Goal: Communication & Community: Answer question/provide support

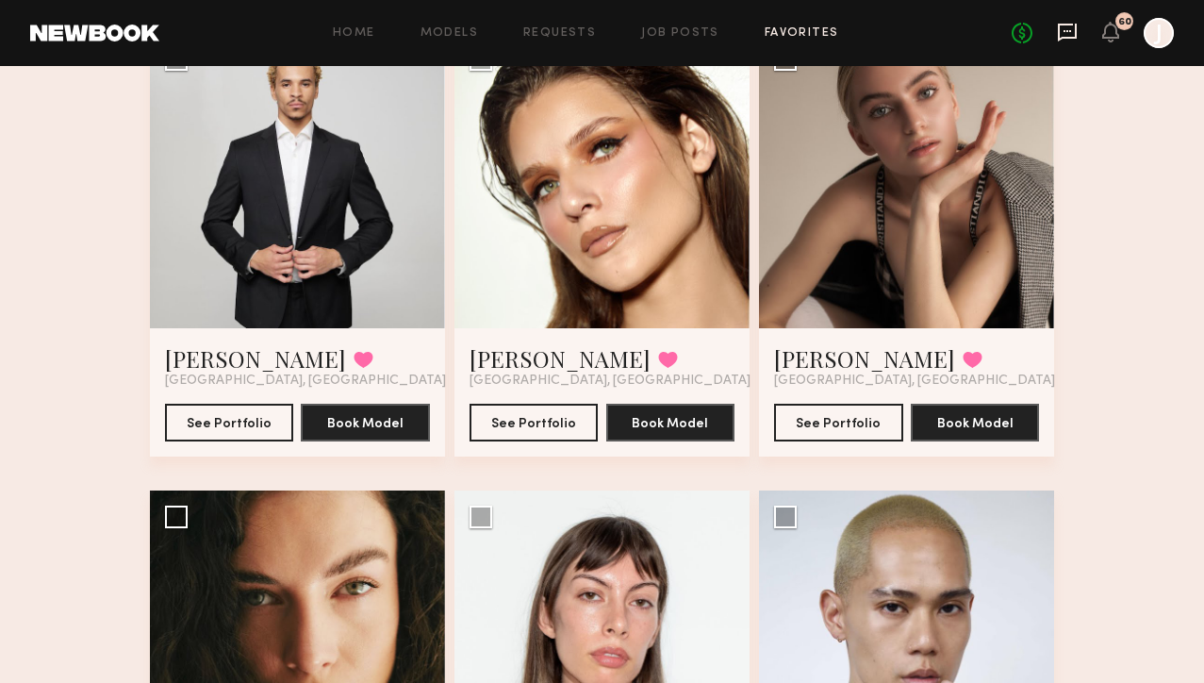
scroll to position [4305, 0]
click at [1074, 34] on icon at bounding box center [1067, 32] width 21 height 21
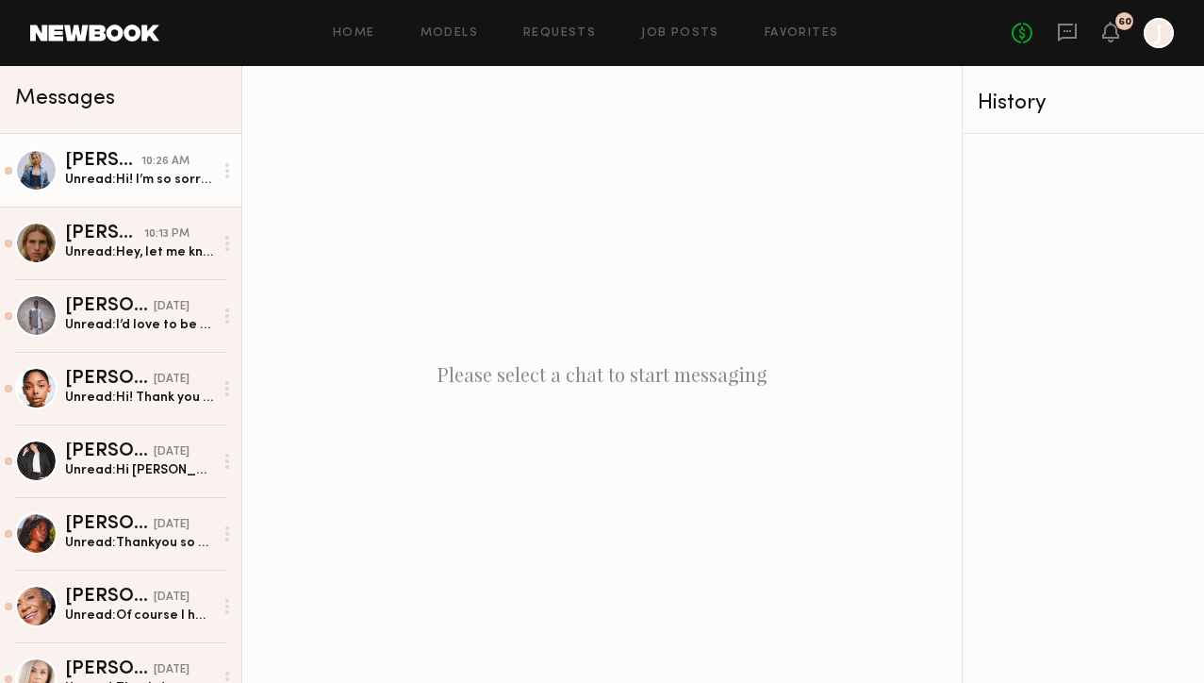
click at [138, 161] on div "[PERSON_NAME]" at bounding box center [103, 161] width 76 height 19
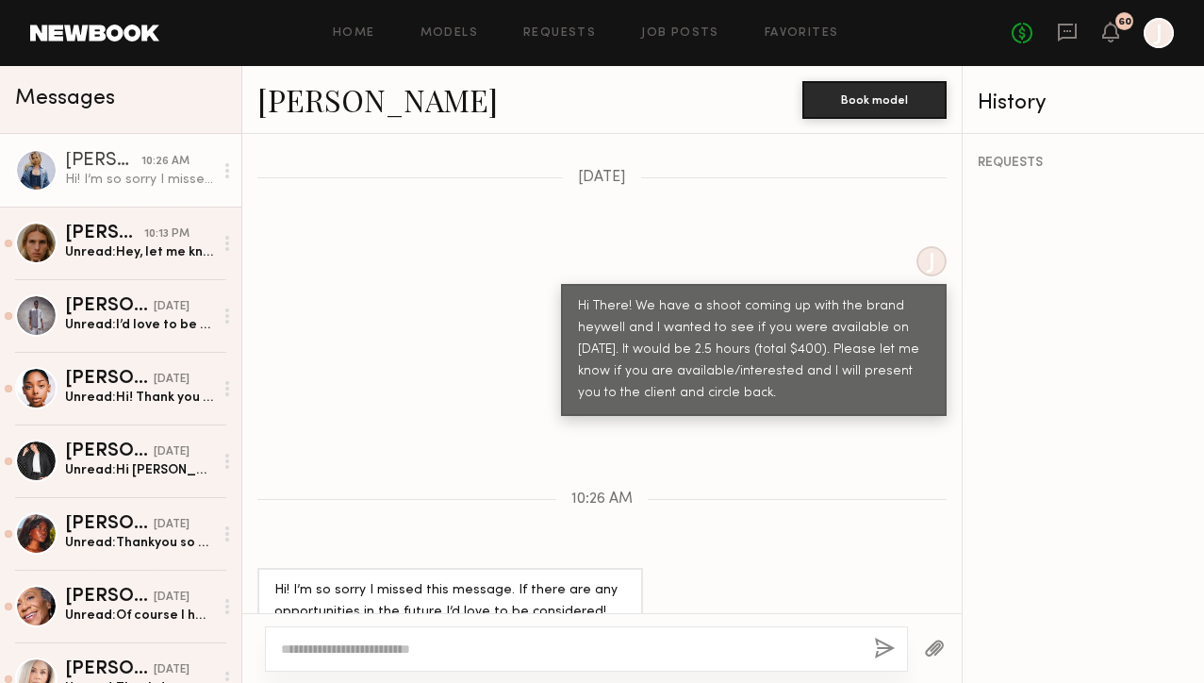
scroll to position [803, 0]
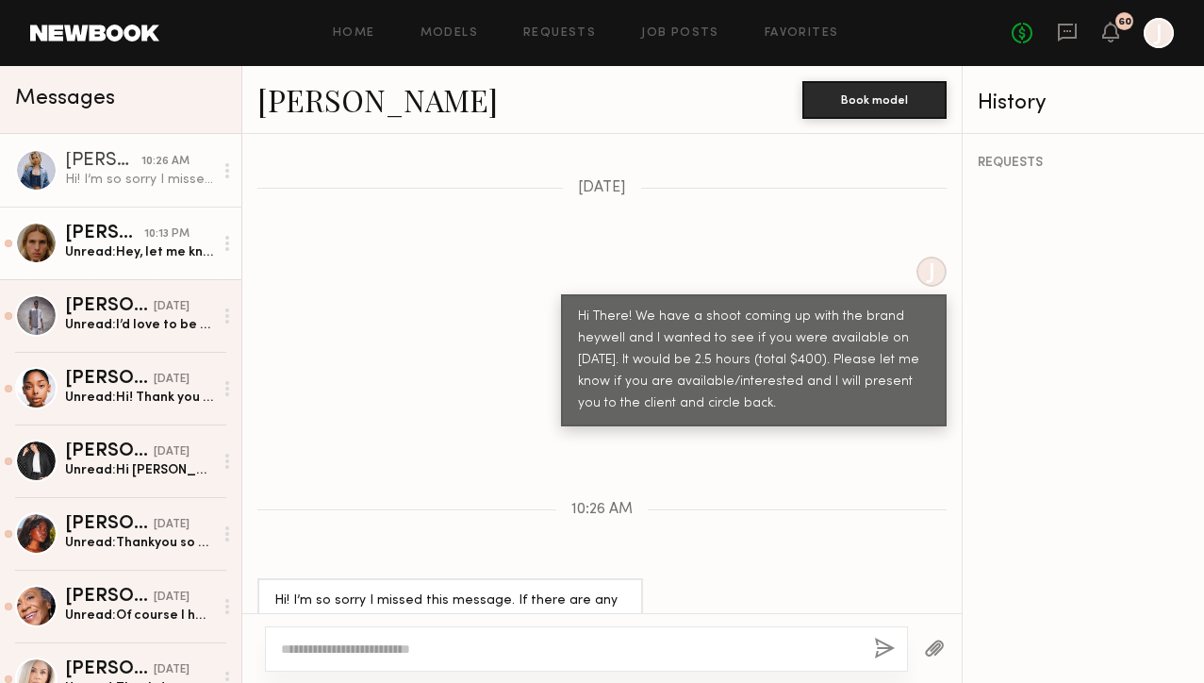
click at [80, 232] on div "[PERSON_NAME]" at bounding box center [104, 233] width 79 height 19
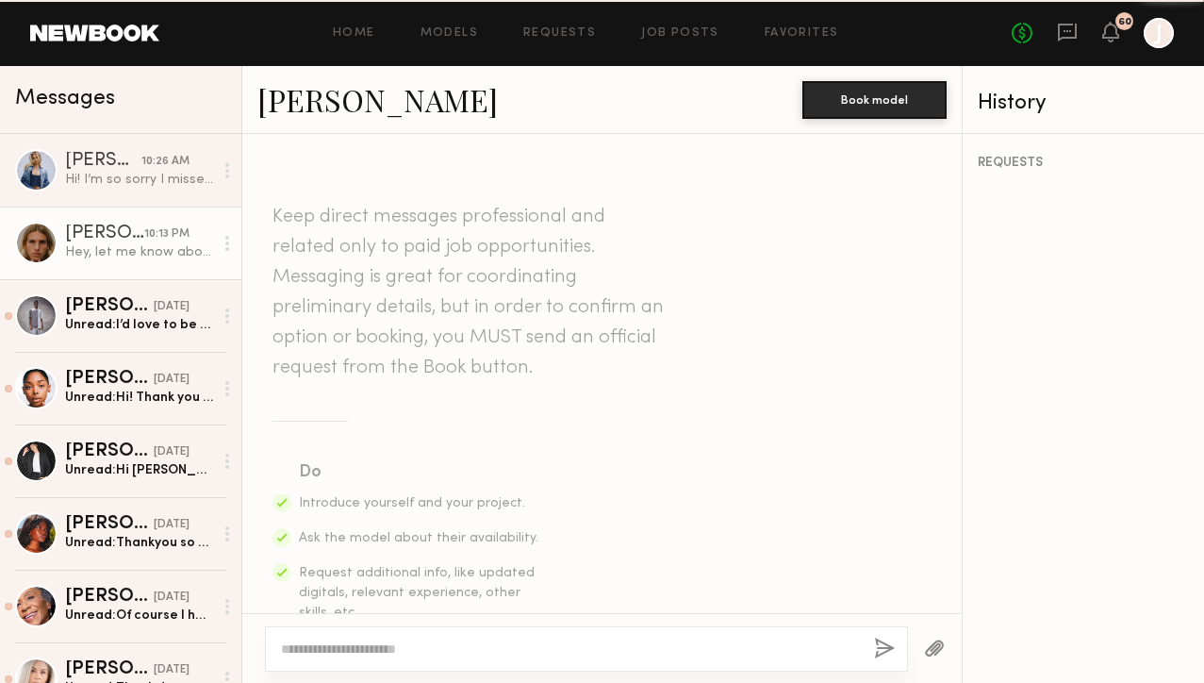
scroll to position [1360, 0]
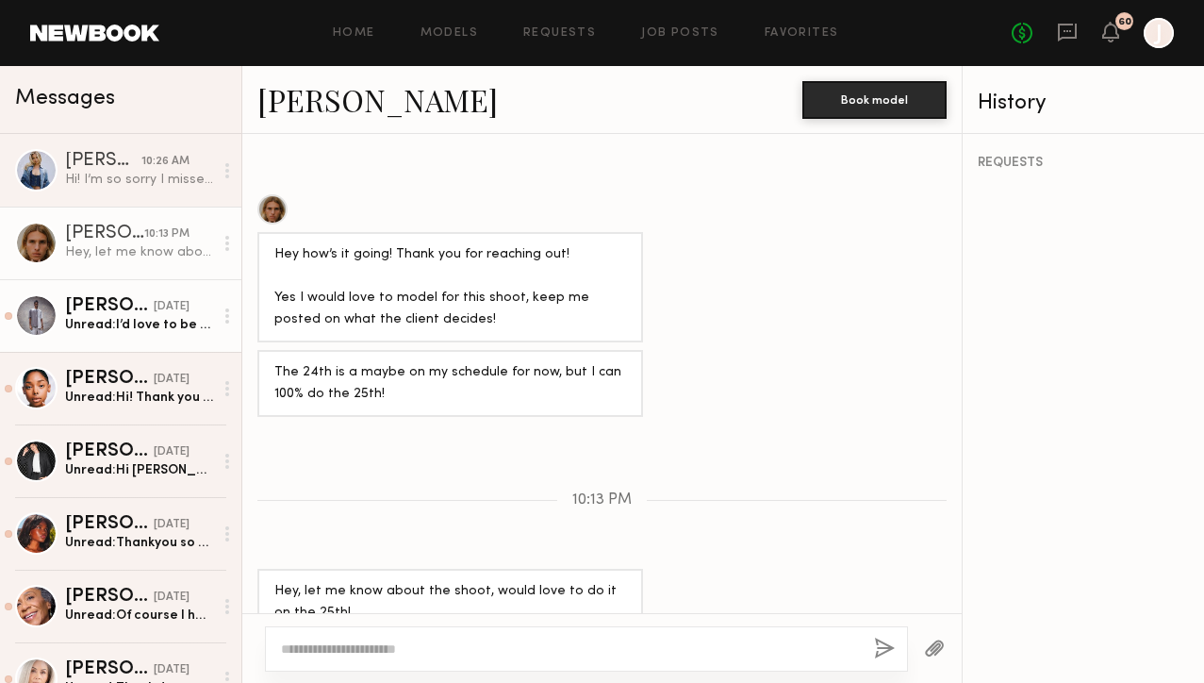
click at [132, 318] on div "Unread: I’d love to be considered for the project! I’m available both days. Tha…" at bounding box center [139, 325] width 148 height 18
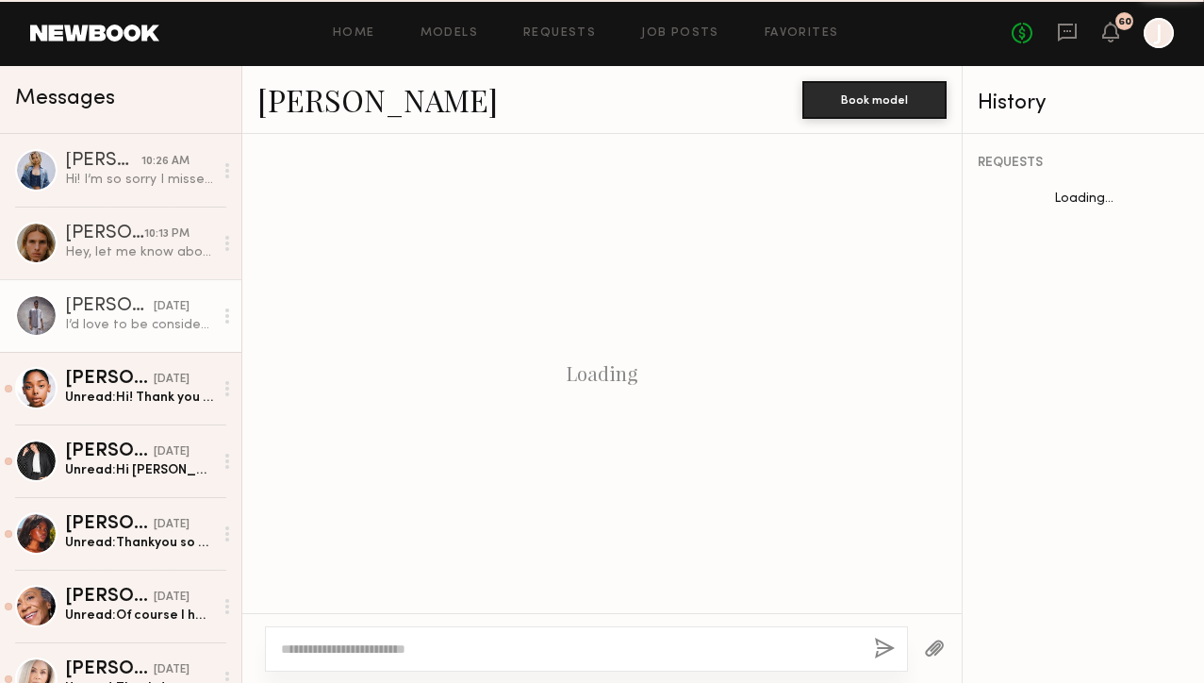
scroll to position [2122, 0]
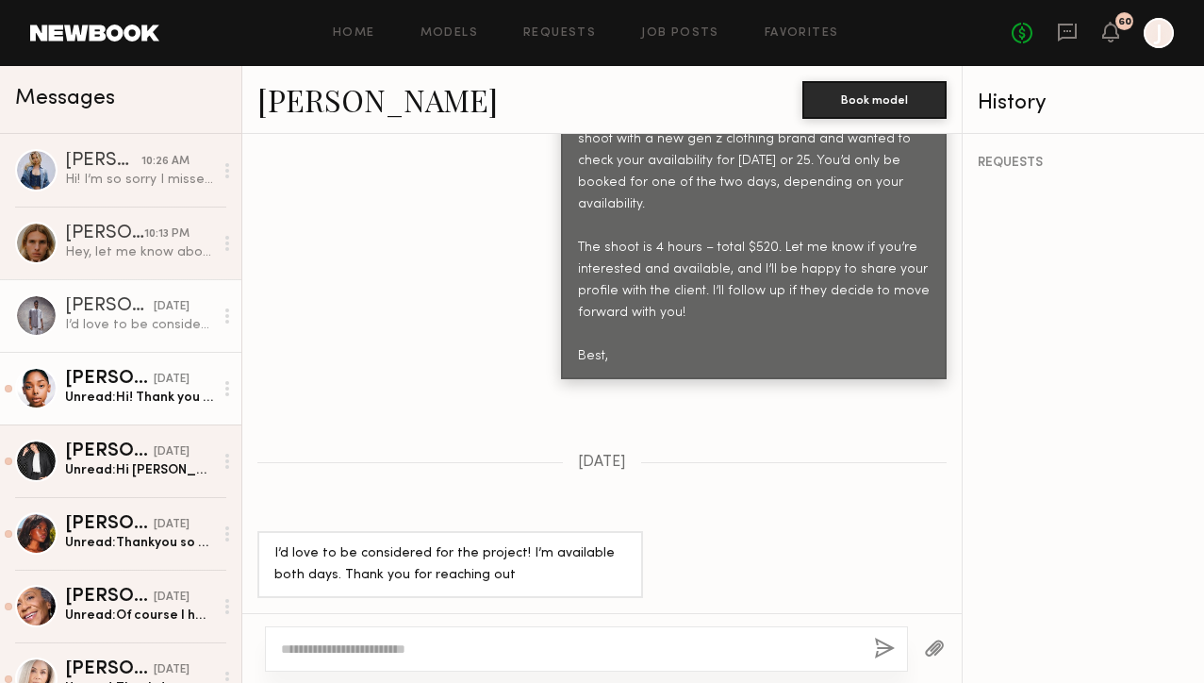
click at [125, 392] on div "Unread: Hi! Thank you so much for reaching out. Please remind me will this shoo…" at bounding box center [139, 397] width 148 height 18
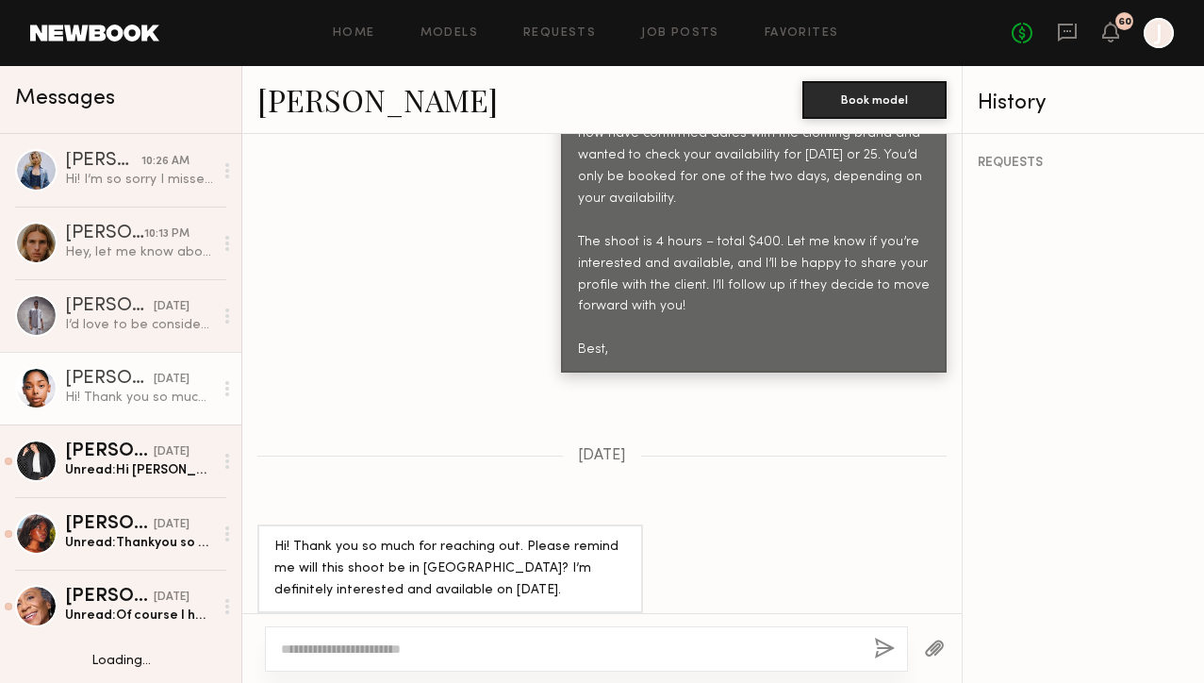
scroll to position [72, 0]
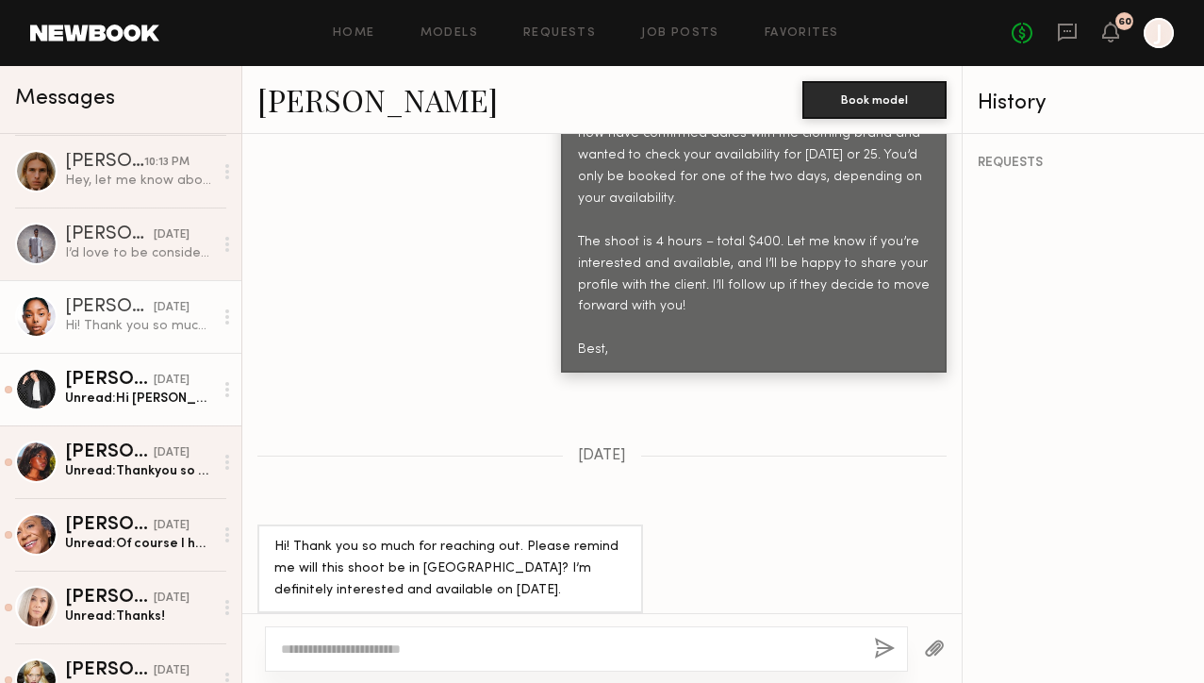
click at [128, 389] on div "Unread: Hi [PERSON_NAME]! No worries, sounds good. I’m available on either day …" at bounding box center [139, 398] width 148 height 18
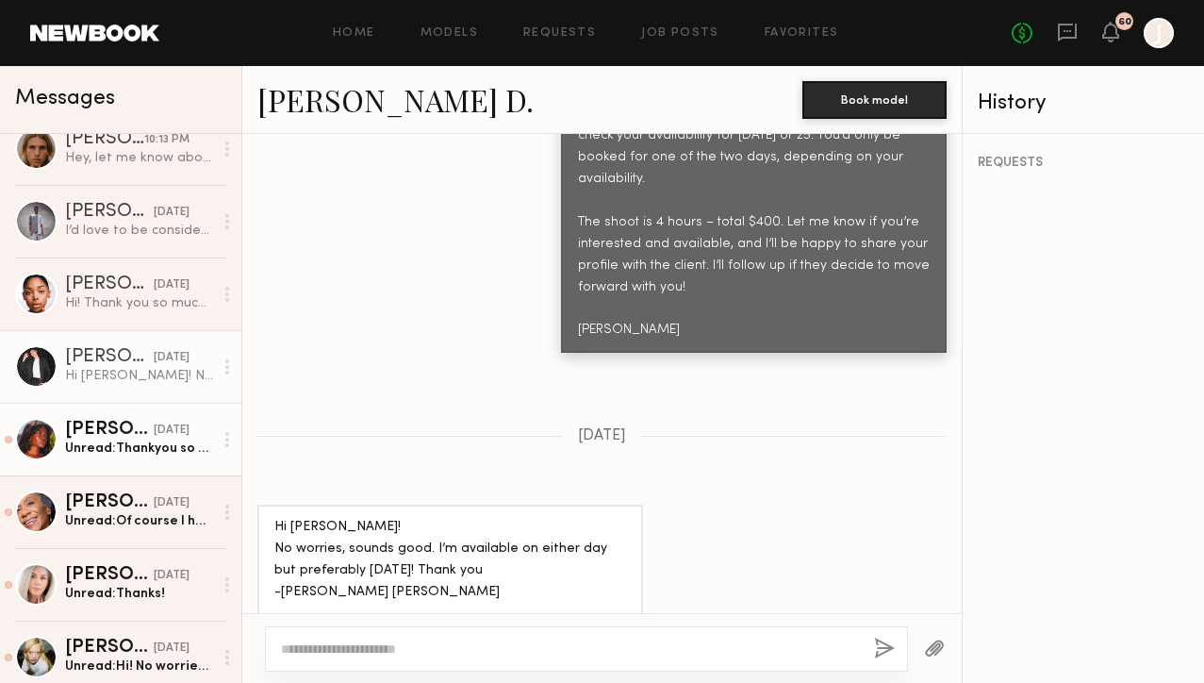
scroll to position [96, 0]
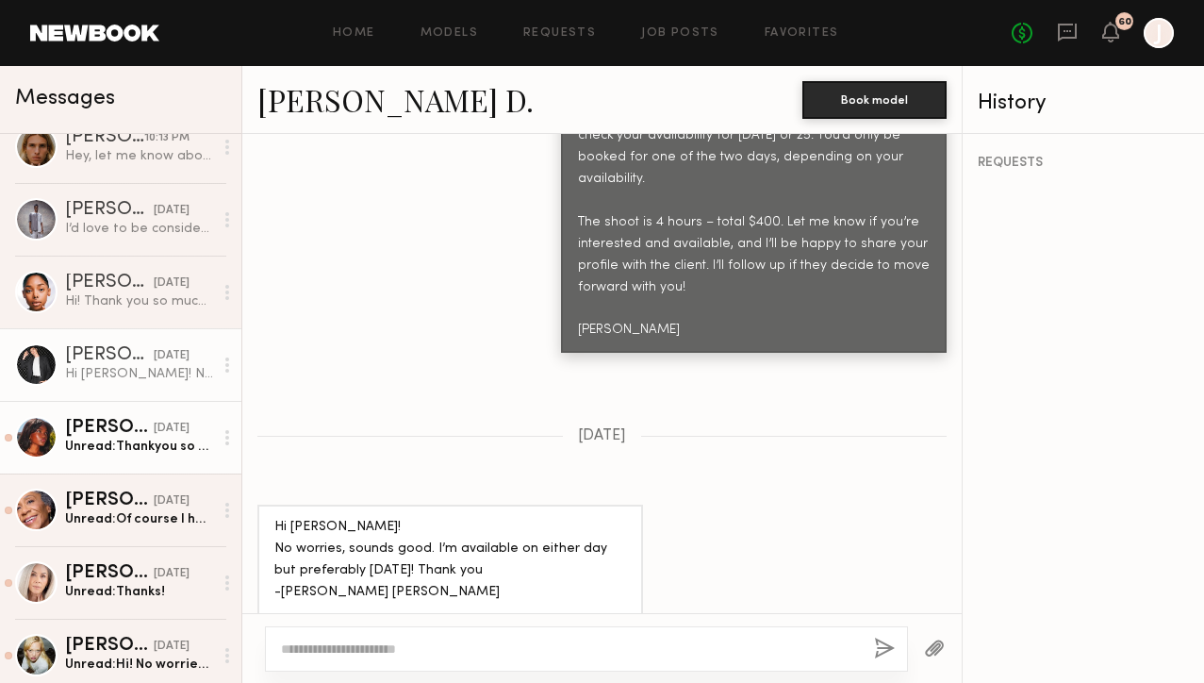
click at [154, 432] on div "[DATE]" at bounding box center [172, 429] width 36 height 18
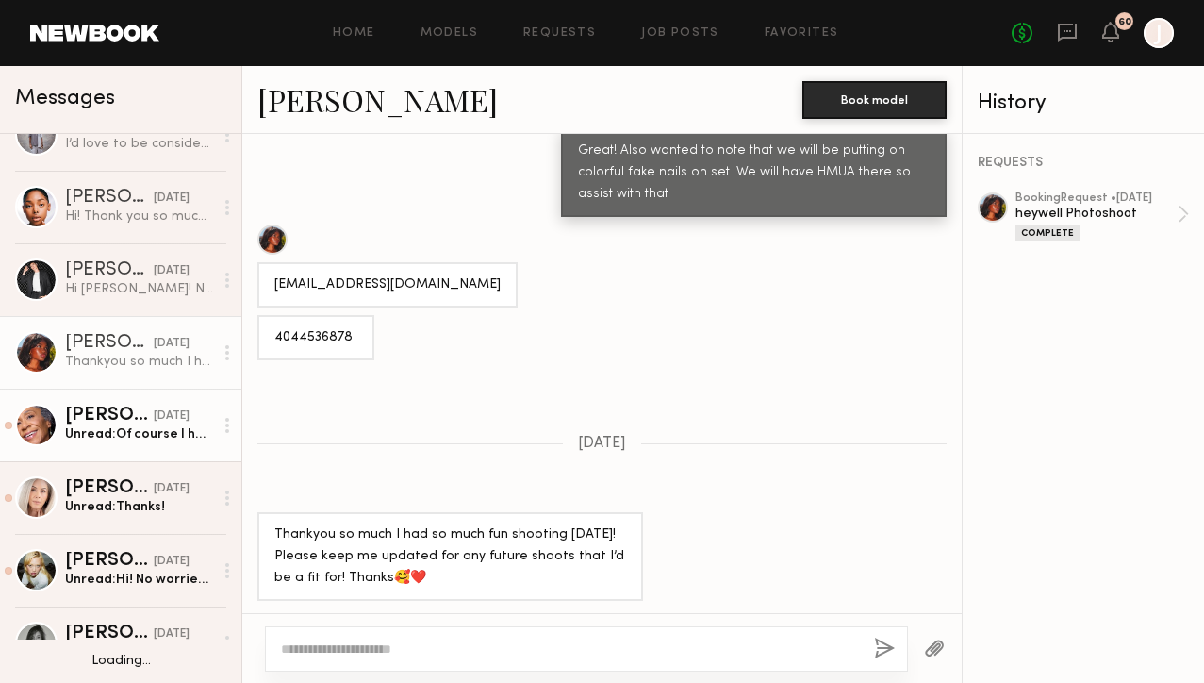
scroll to position [304, 0]
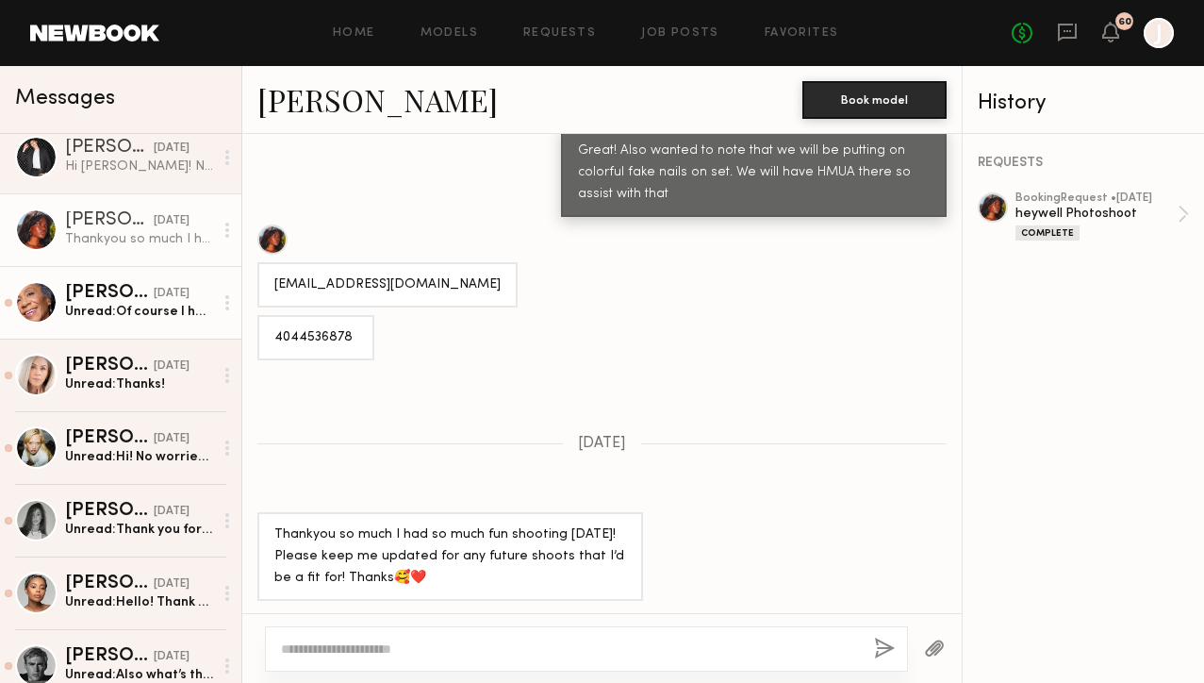
click at [162, 318] on div "Unread: Of course I heard last minute the shoot was [DATE] and could not get ba…" at bounding box center [139, 312] width 148 height 18
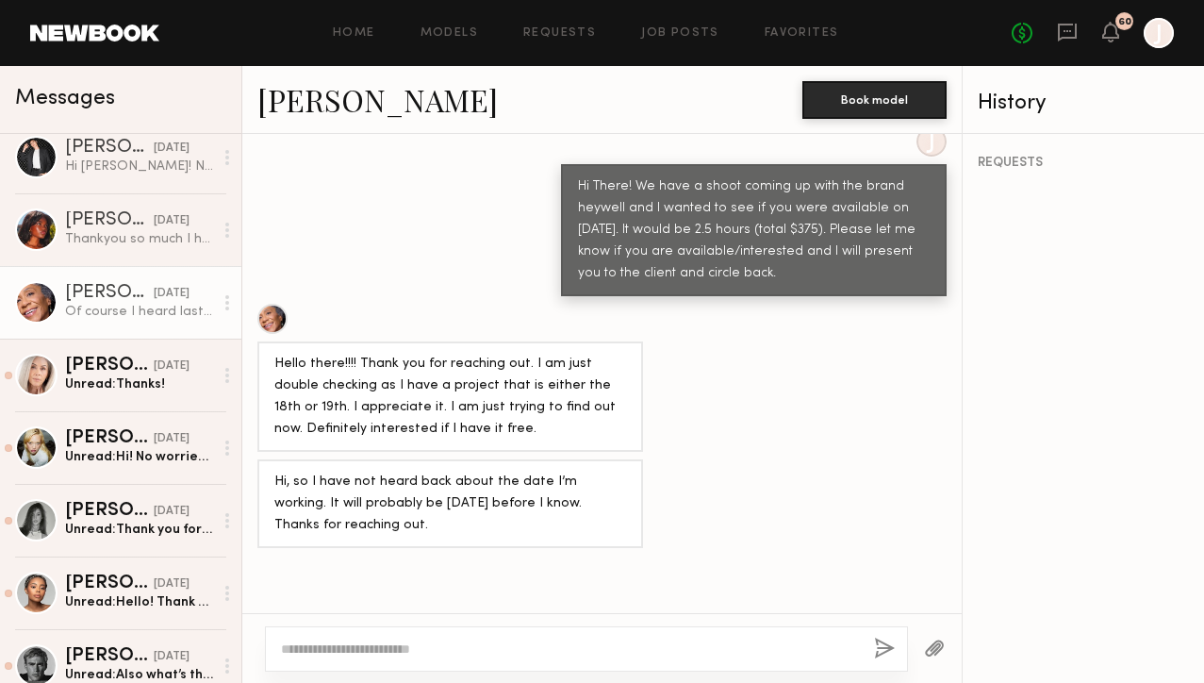
scroll to position [1170, 0]
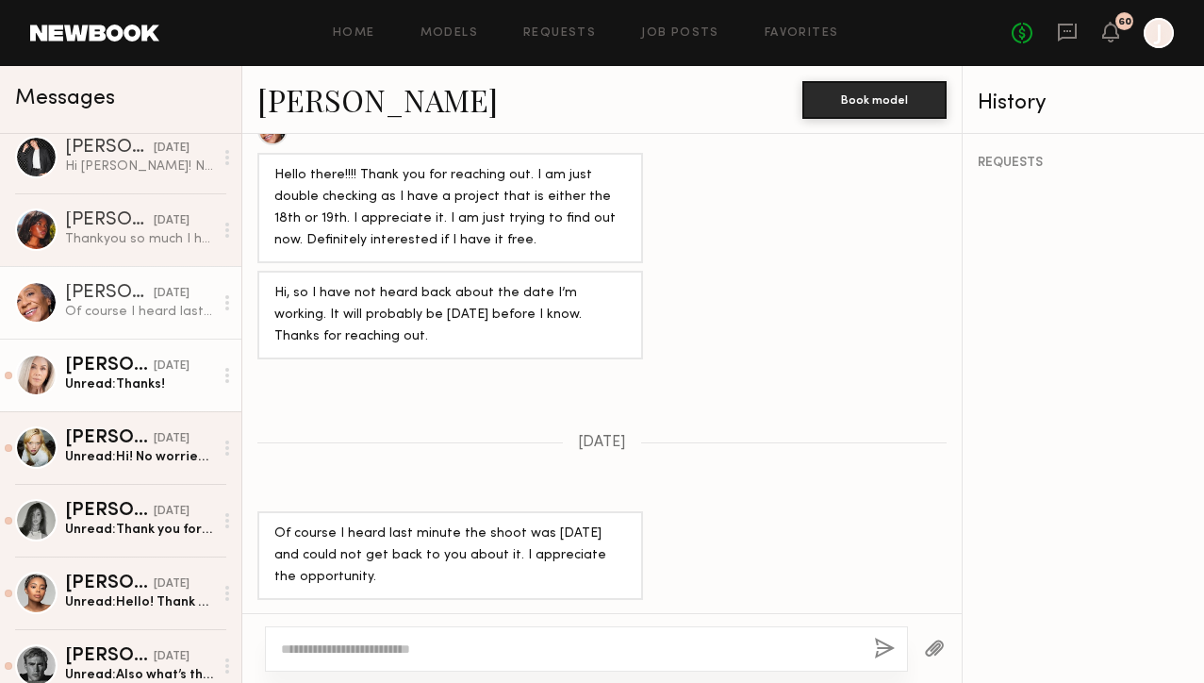
click at [154, 358] on div "[DATE]" at bounding box center [172, 366] width 36 height 18
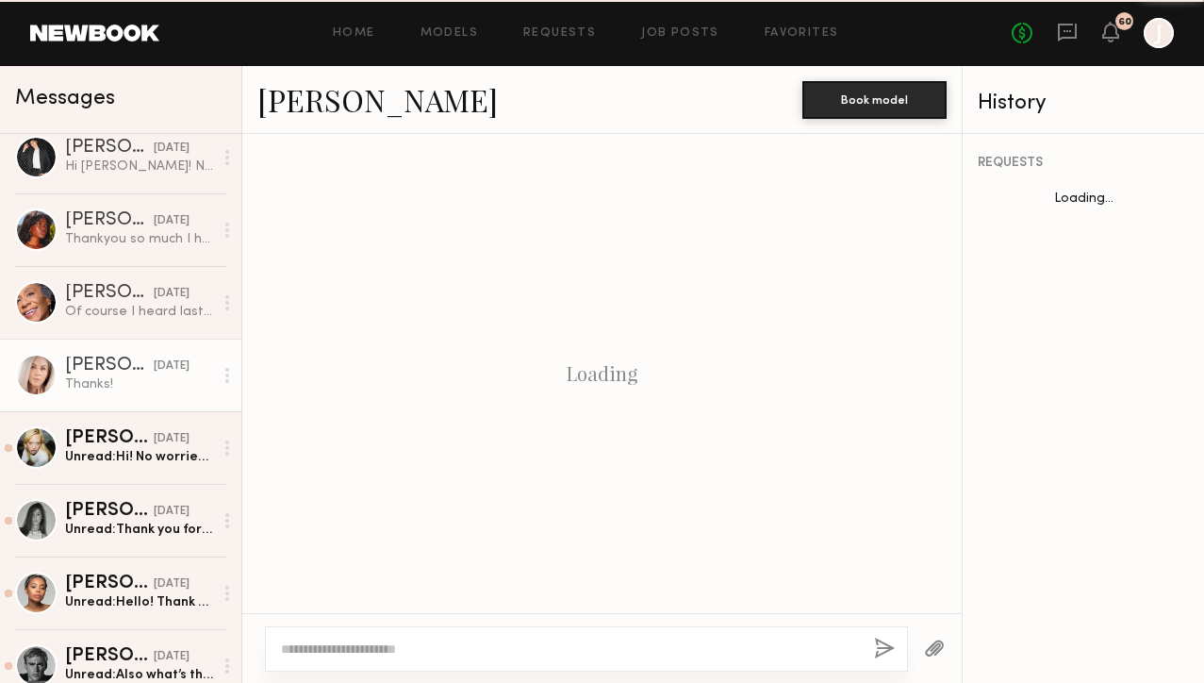
scroll to position [1107, 0]
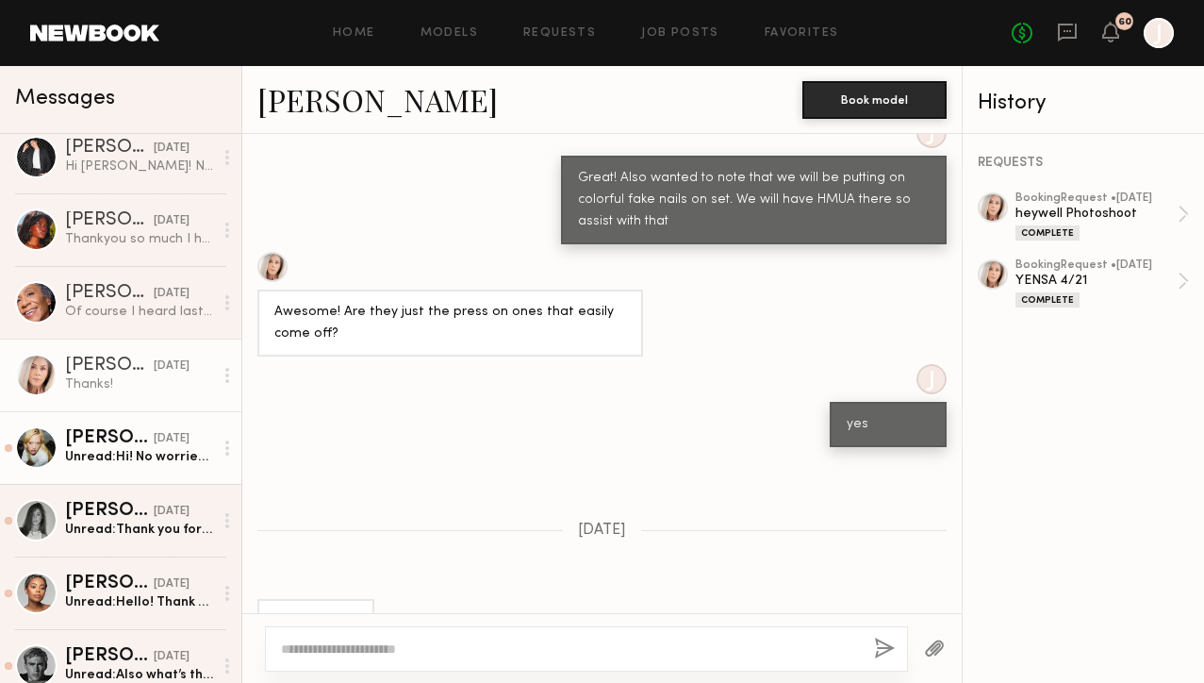
click at [115, 465] on div "Unread: Hi! No worries, I appreciate the follow up. Unfortunately I’ll be out o…" at bounding box center [139, 457] width 148 height 18
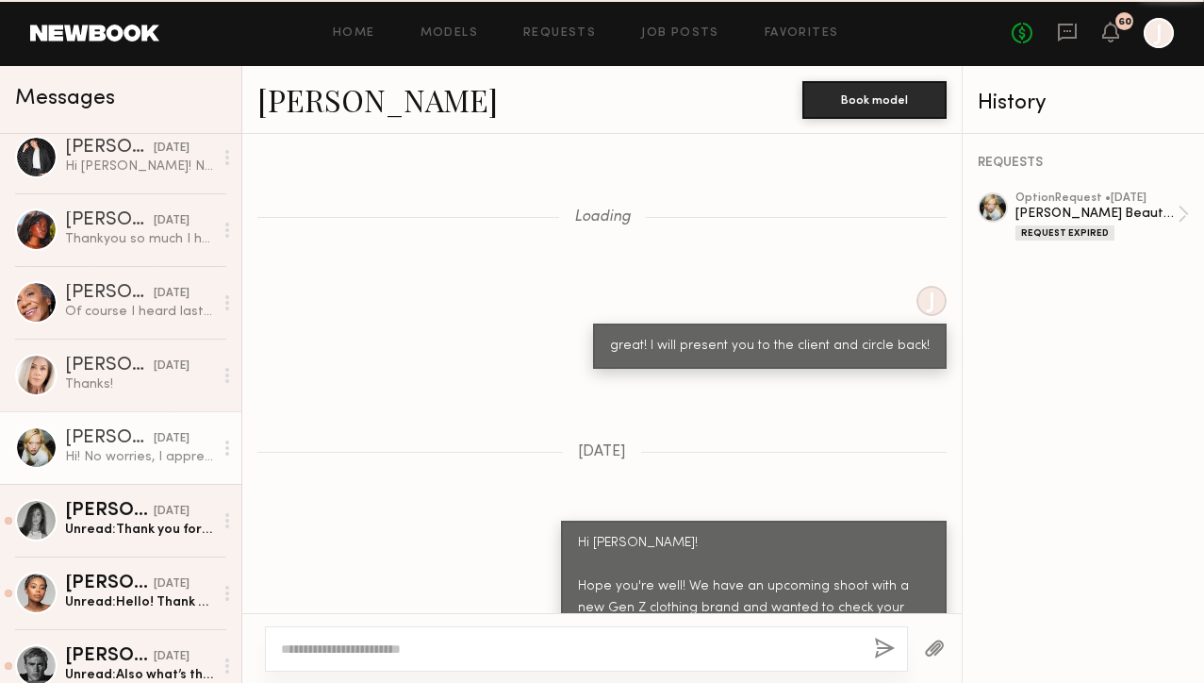
scroll to position [2768, 0]
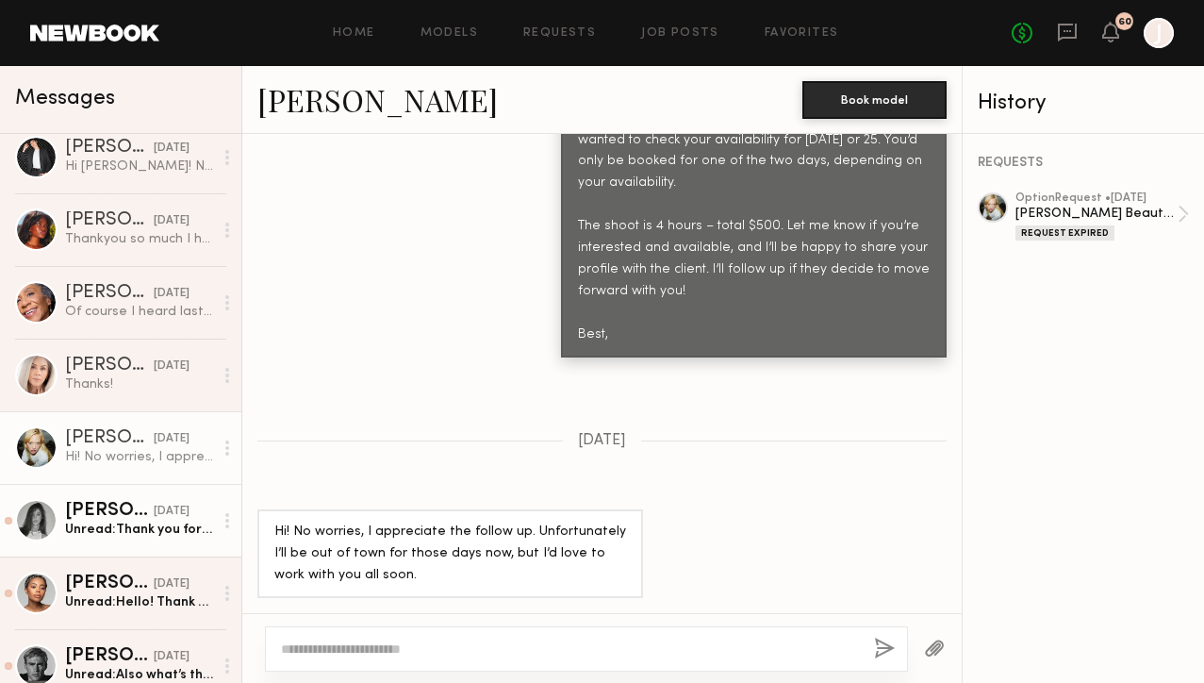
click at [154, 515] on div "[DATE]" at bounding box center [172, 512] width 36 height 18
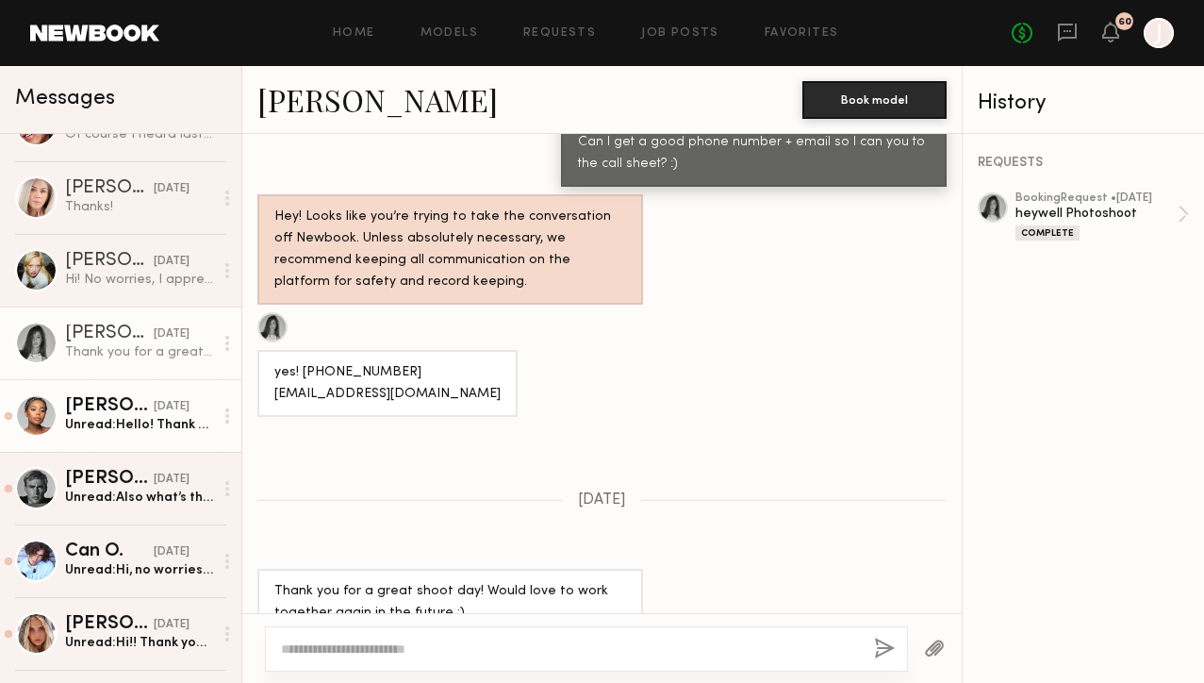
scroll to position [490, 0]
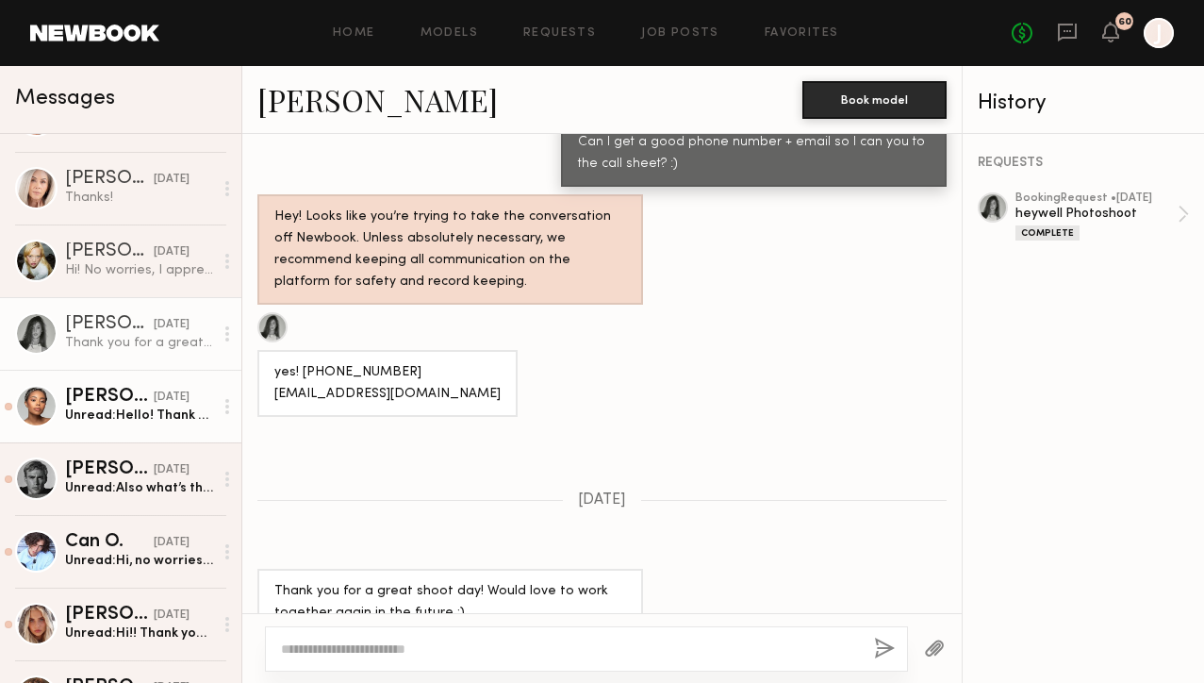
click at [154, 400] on div "[DATE]" at bounding box center [172, 397] width 36 height 18
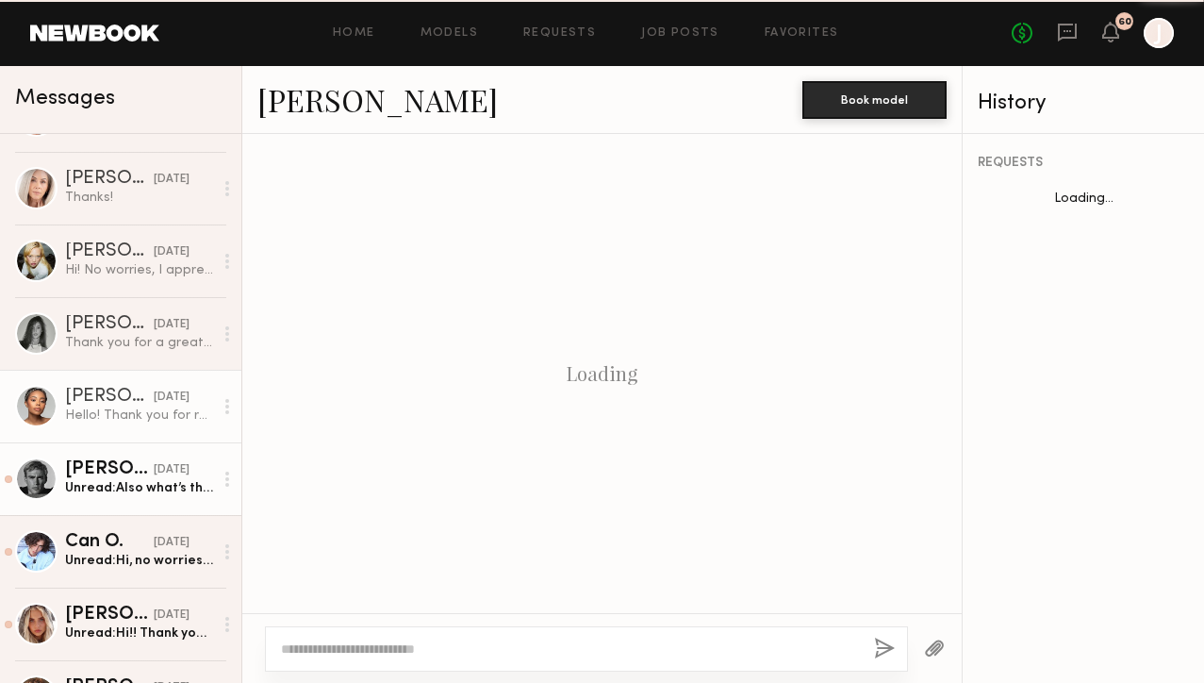
scroll to position [2322, 0]
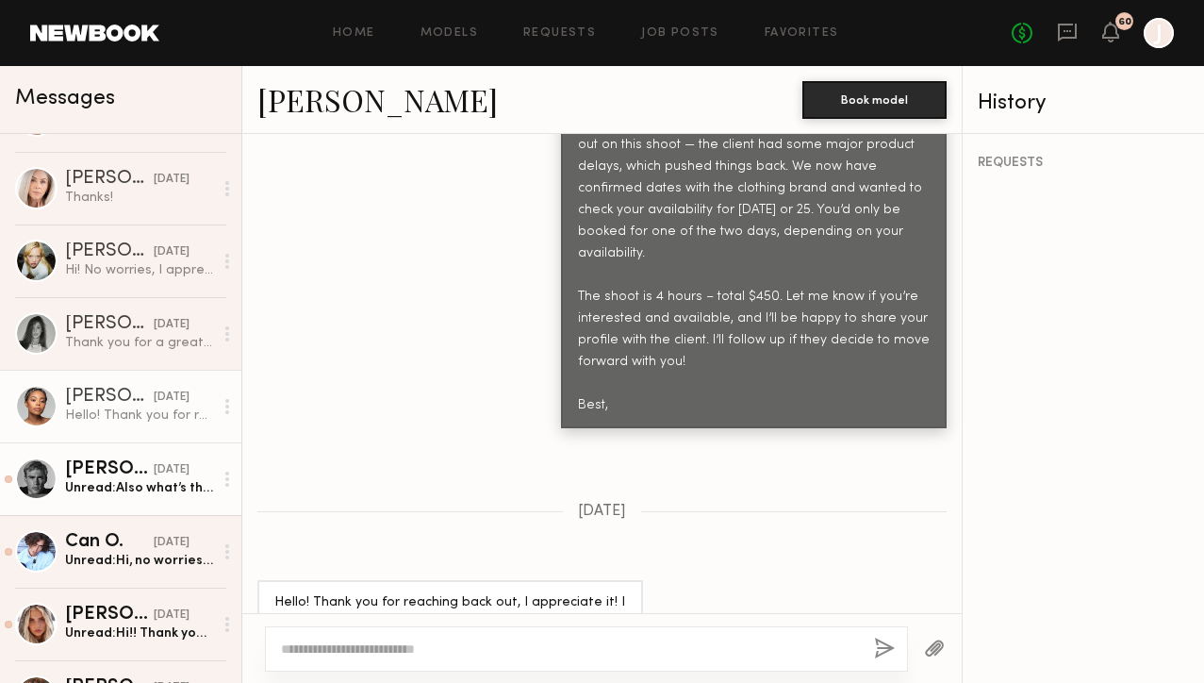
click at [131, 482] on div "Unread: Also what’s the brand ?" at bounding box center [139, 488] width 148 height 18
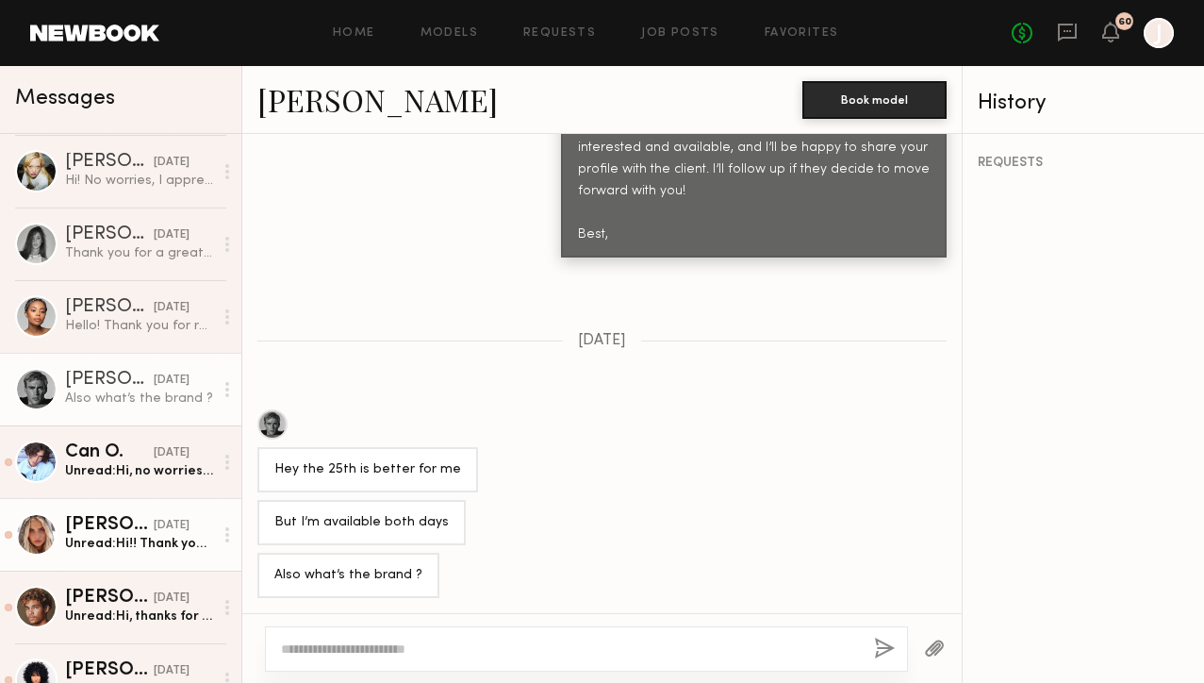
scroll to position [603, 0]
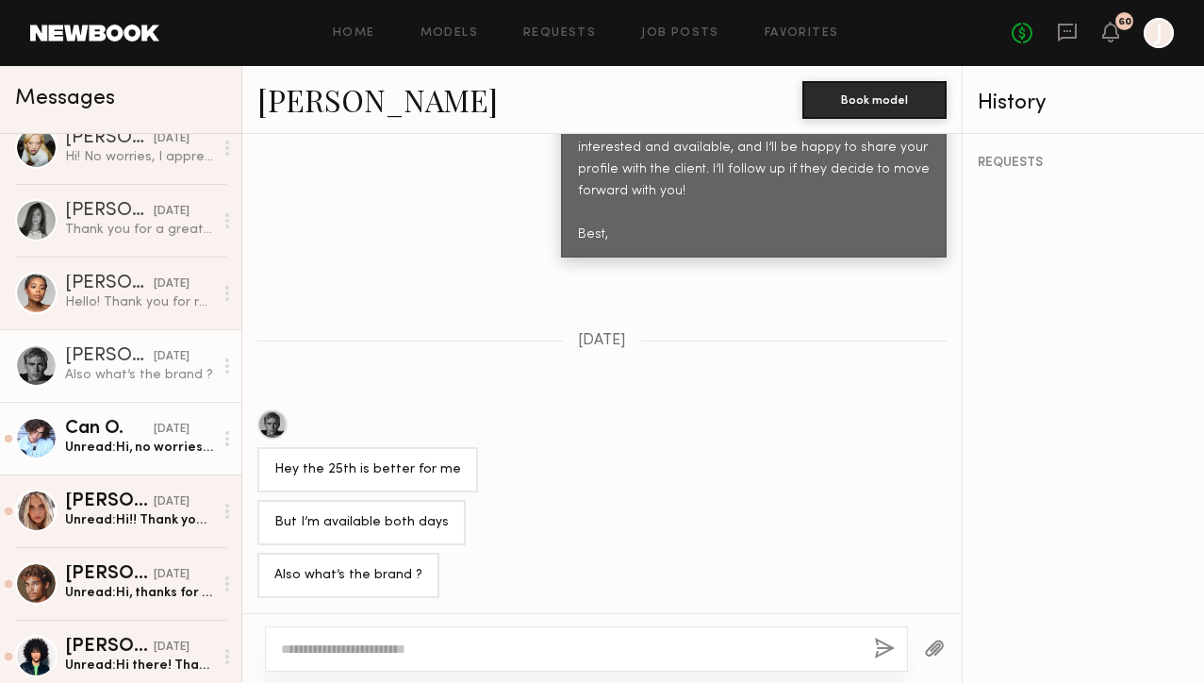
click at [143, 443] on div "Unread: Hi, no worries, I can do 25th I’m available and interested, what is the…" at bounding box center [139, 447] width 148 height 18
